Goal: Task Accomplishment & Management: Manage account settings

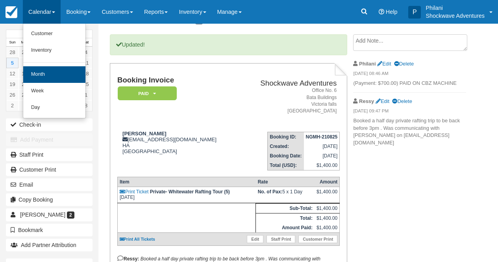
scroll to position [38, 0]
click at [54, 76] on link "Month" at bounding box center [54, 74] width 62 height 17
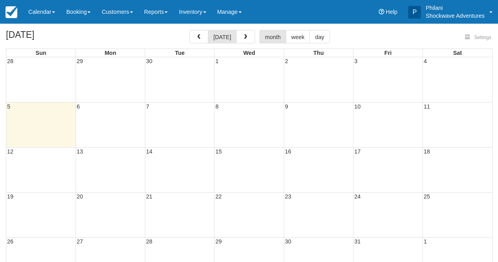
select select
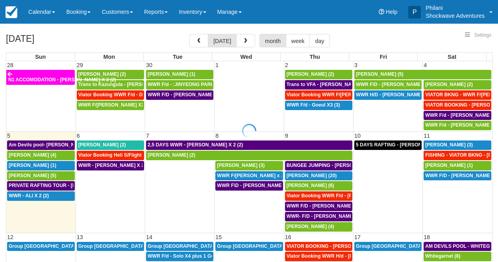
select select
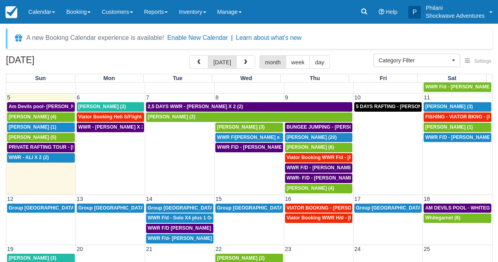
scroll to position [57, 0]
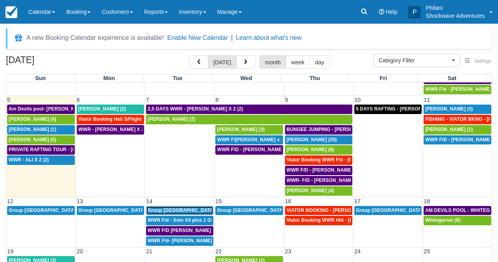
click at [199, 212] on div "Group usa (36)" at bounding box center [180, 210] width 64 height 6
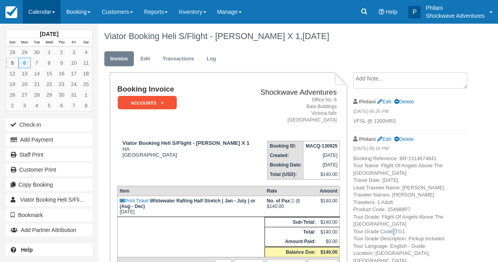
click at [50, 18] on link "Calendar" at bounding box center [42, 12] width 38 height 24
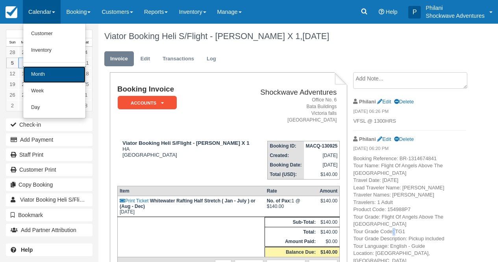
click at [61, 80] on link "Month" at bounding box center [54, 74] width 62 height 17
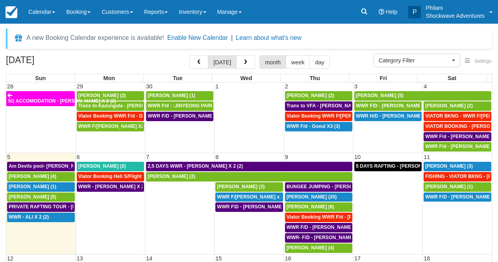
select select
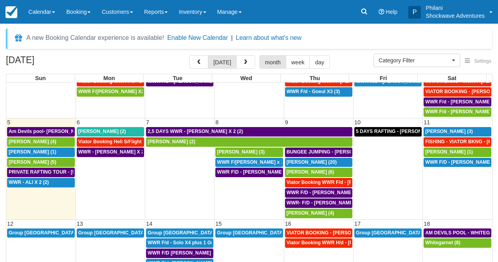
scroll to position [35, 0]
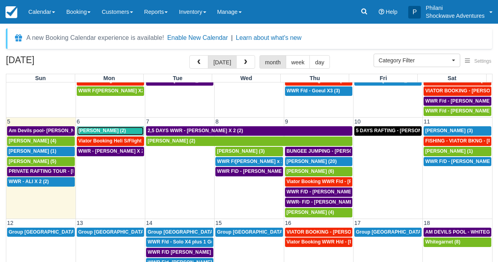
click at [118, 132] on span "[PERSON_NAME] (2)" at bounding box center [102, 131] width 48 height 6
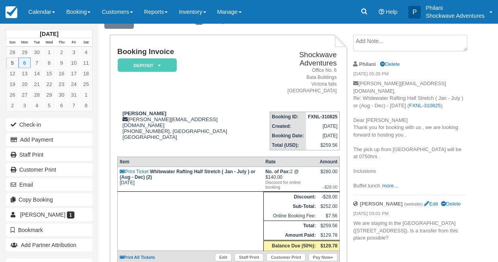
scroll to position [44, 0]
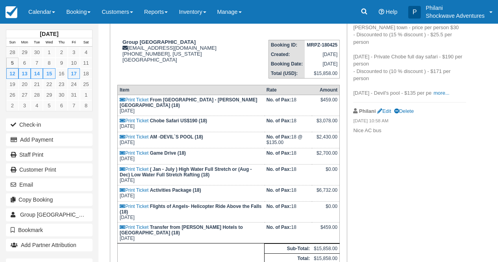
scroll to position [107, 0]
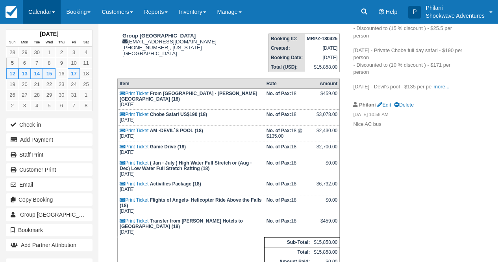
click at [44, 17] on link "Calendar" at bounding box center [42, 12] width 38 height 24
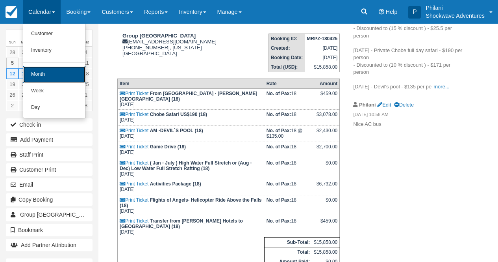
click at [54, 81] on link "Month" at bounding box center [54, 74] width 62 height 17
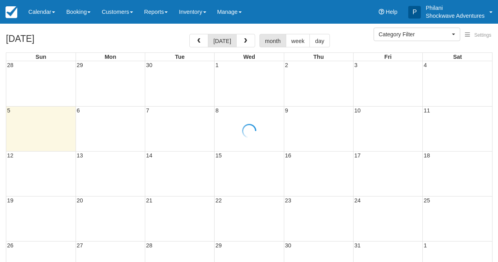
select select
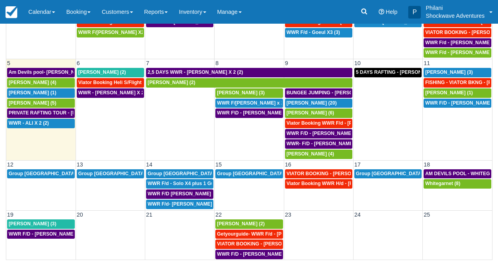
scroll to position [64, 0]
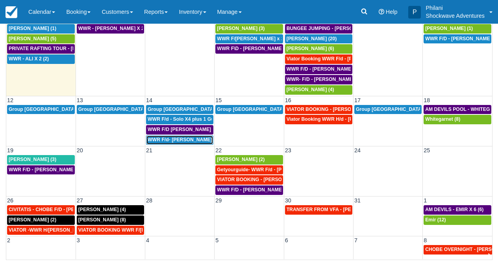
click at [178, 140] on span "WWR F/d- Dwayne Group X 30 (30)" at bounding box center [199, 140] width 102 height 6
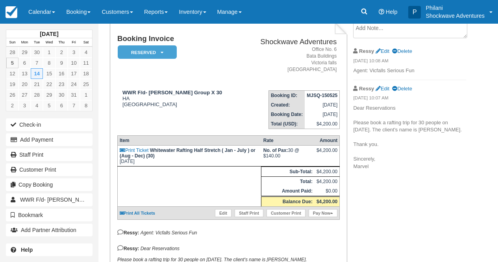
scroll to position [19, 0]
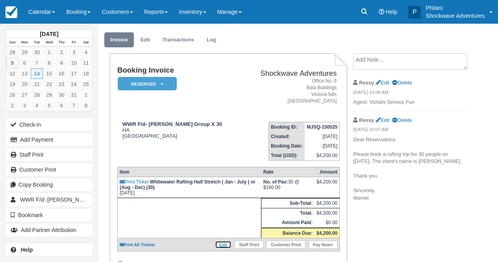
click at [221, 248] on link "Edit" at bounding box center [223, 244] width 17 height 8
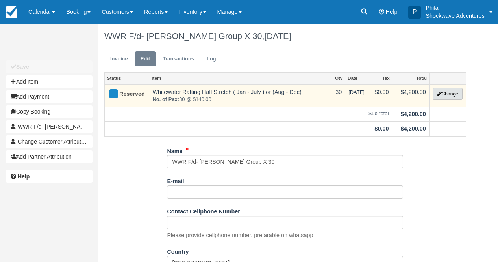
click at [455, 93] on button "Change" at bounding box center [448, 94] width 30 height 12
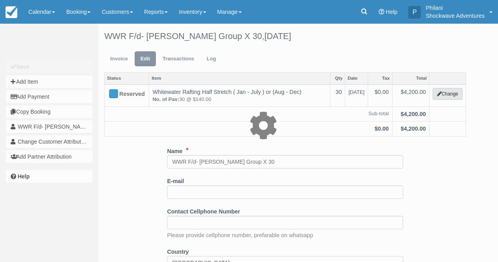
type input "4200.00"
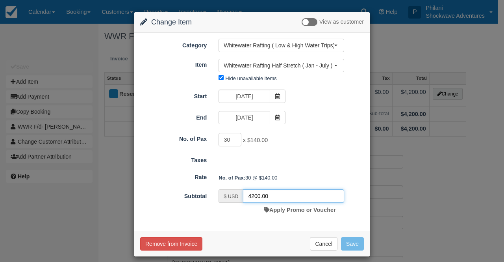
click at [257, 194] on input "4200.00" at bounding box center [293, 195] width 101 height 13
click at [317, 247] on button "Cancel" at bounding box center [324, 243] width 28 height 13
